Goal: Task Accomplishment & Management: Use online tool/utility

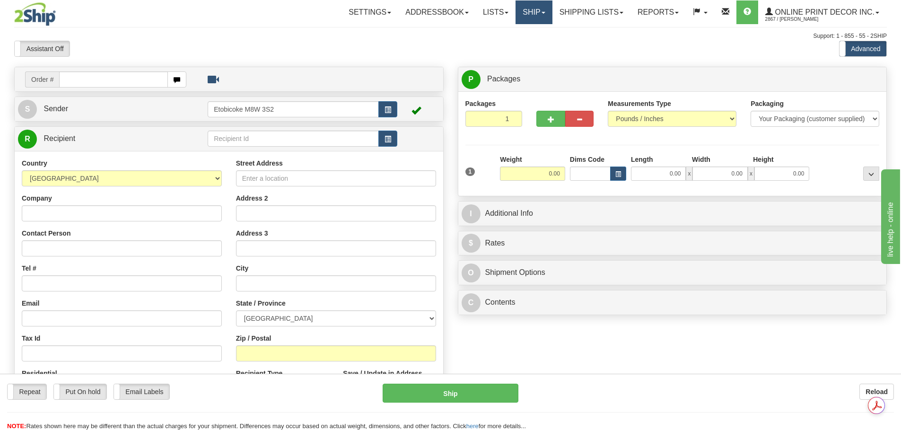
click at [520, 11] on link "Ship" at bounding box center [534, 12] width 36 height 24
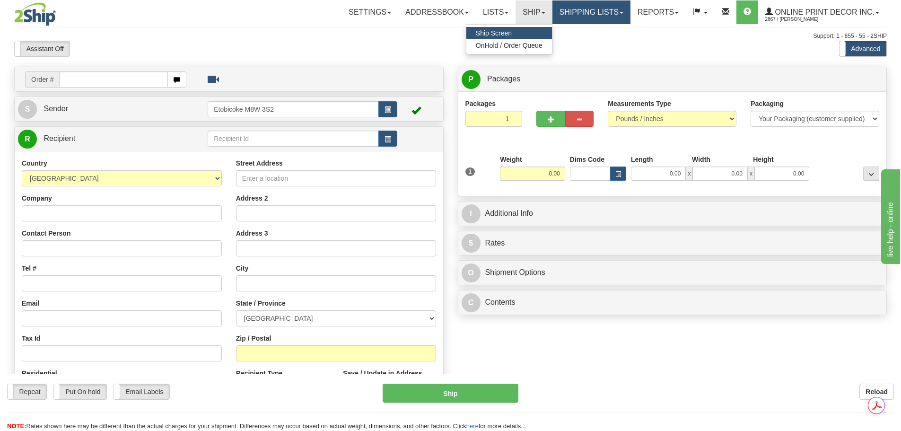
click at [577, 2] on link "Shipping lists" at bounding box center [591, 12] width 78 height 24
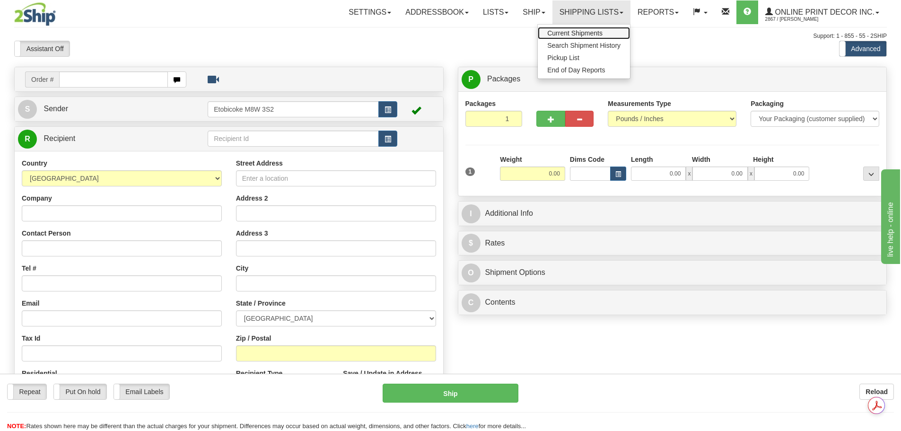
click at [571, 32] on span "Current Shipments" at bounding box center [574, 33] width 55 height 8
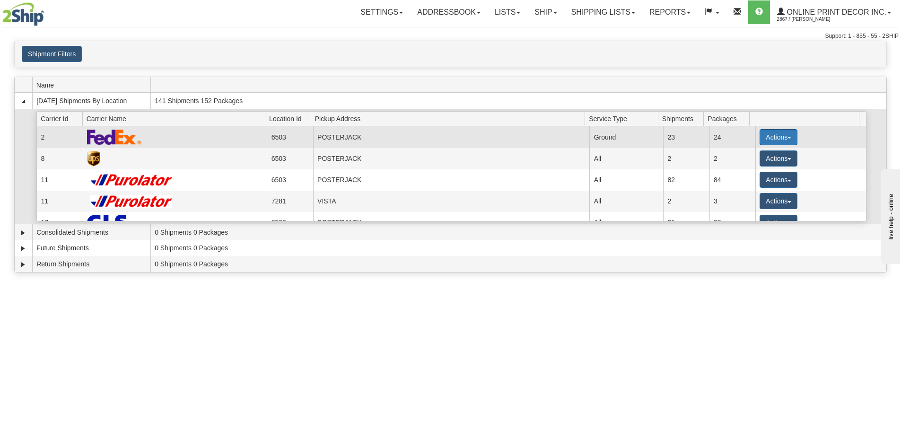
click at [774, 135] on button "Actions" at bounding box center [779, 137] width 38 height 16
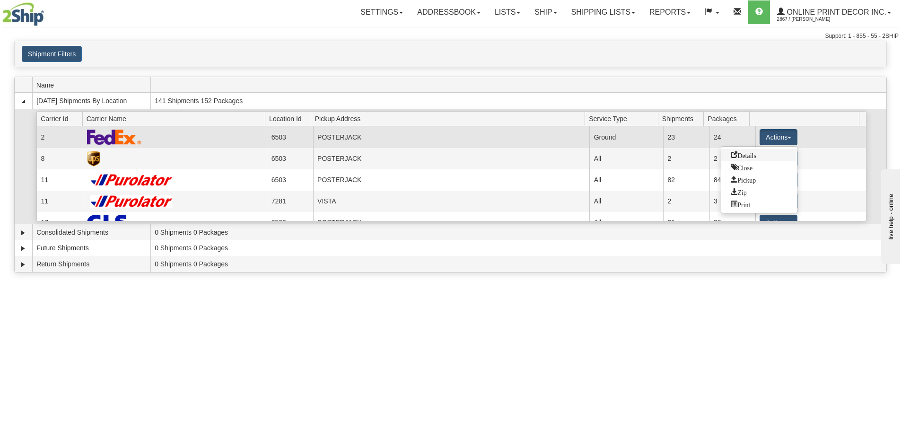
click at [751, 154] on span "Details" at bounding box center [744, 154] width 26 height 7
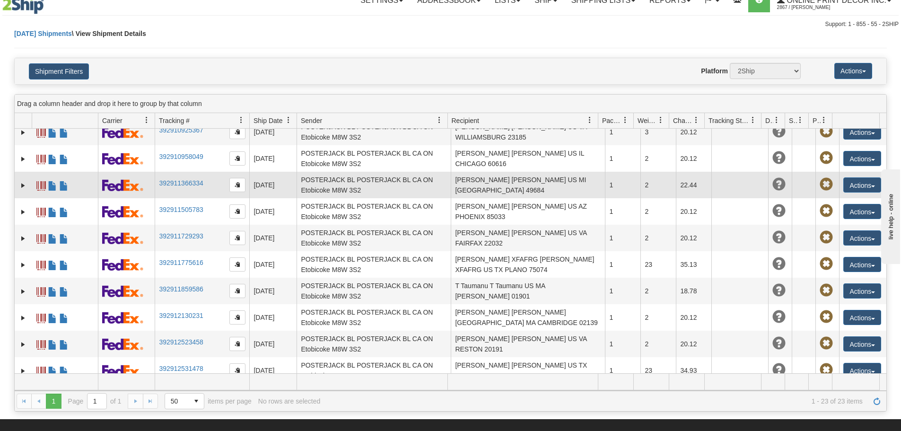
scroll to position [7, 0]
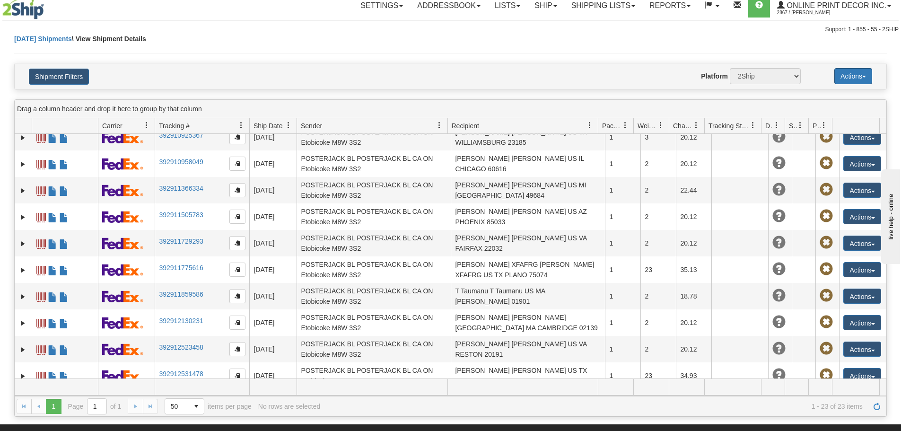
click at [859, 78] on button "Actions" at bounding box center [853, 76] width 38 height 16
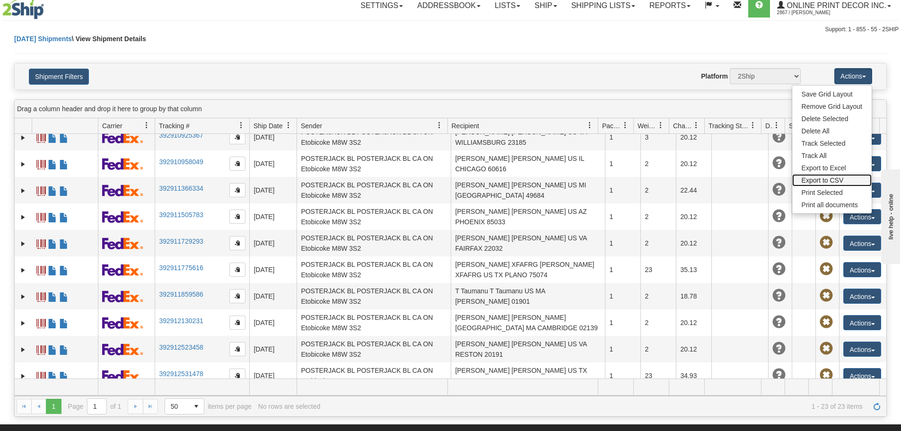
click at [846, 178] on link "Export to CSV" at bounding box center [831, 180] width 79 height 12
